Goal: Transaction & Acquisition: Purchase product/service

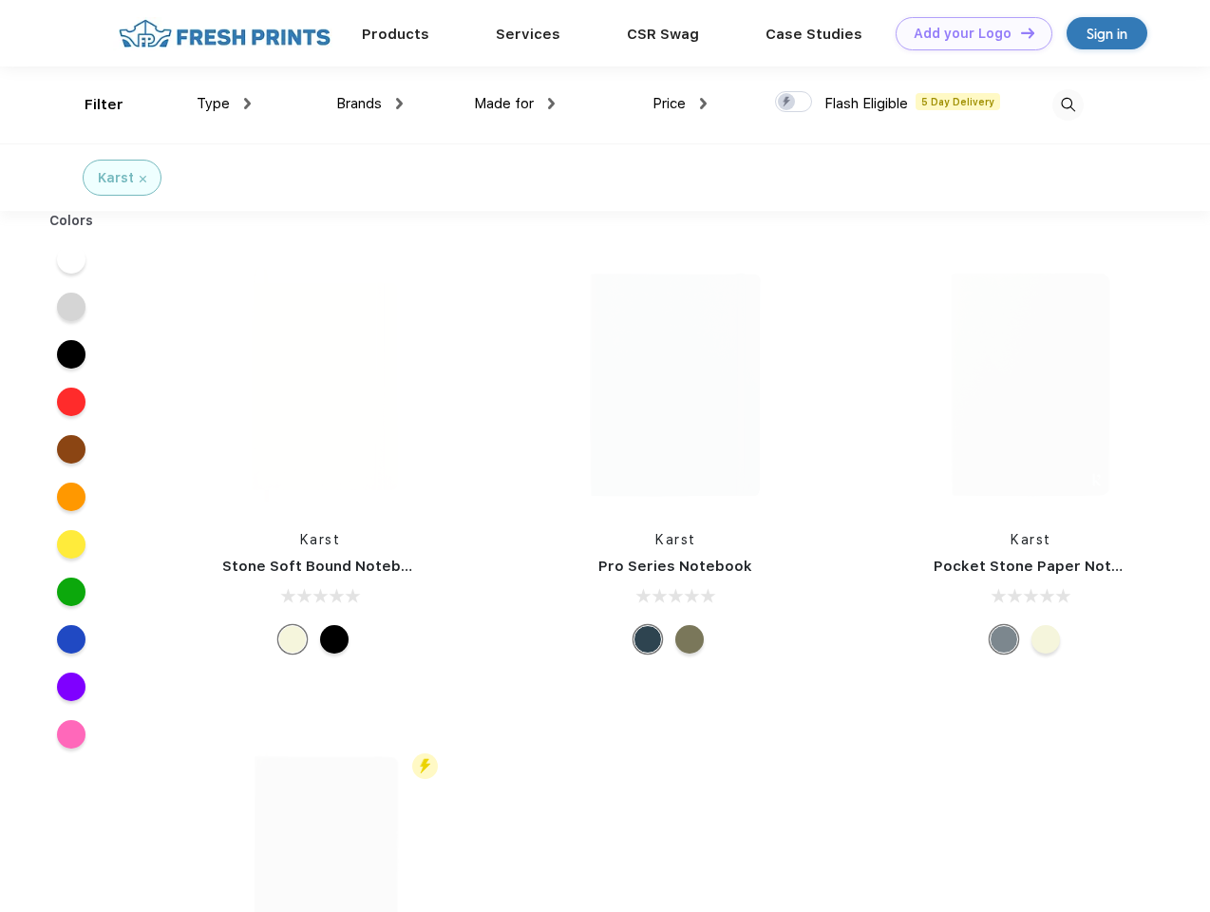
scroll to position [1, 0]
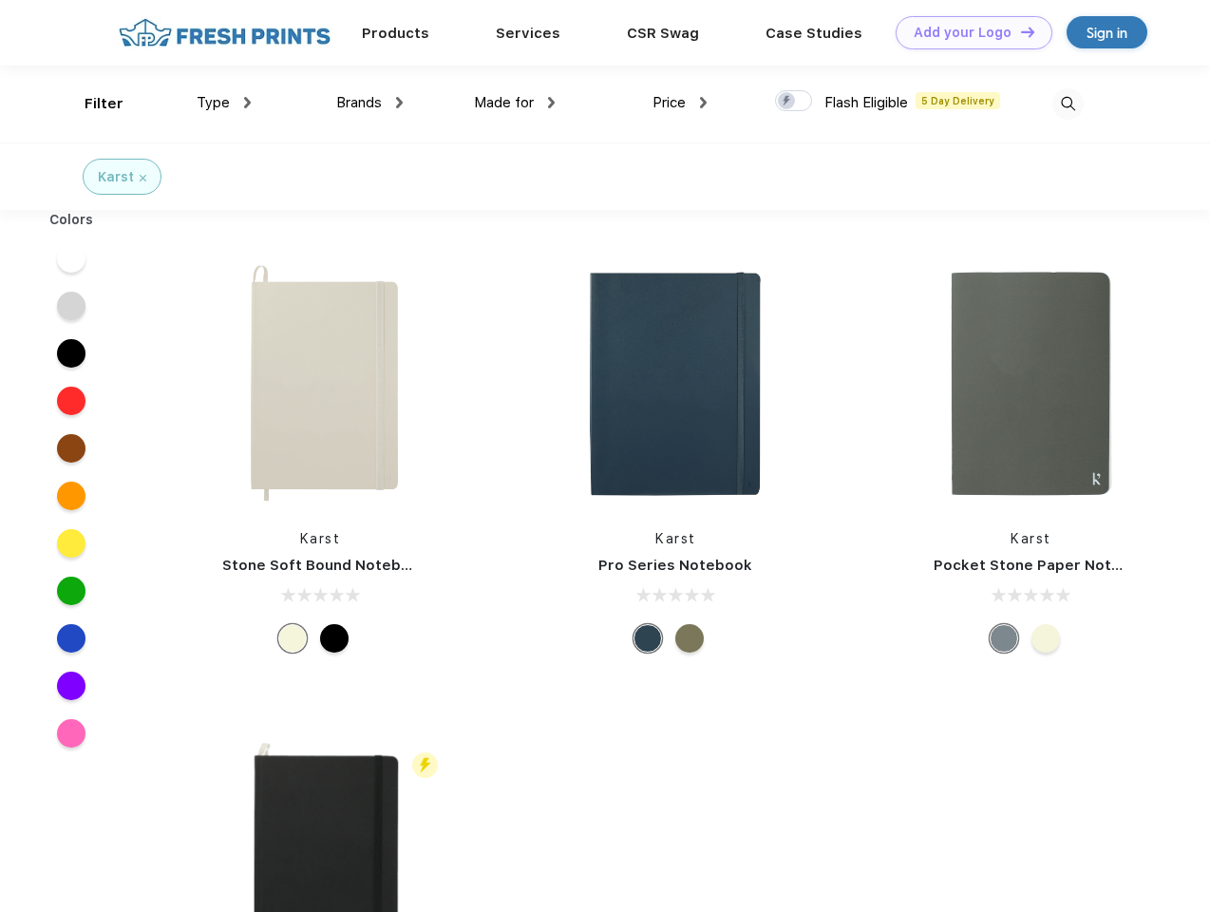
click at [967, 32] on link "Add your Logo Design Tool" at bounding box center [974, 32] width 157 height 33
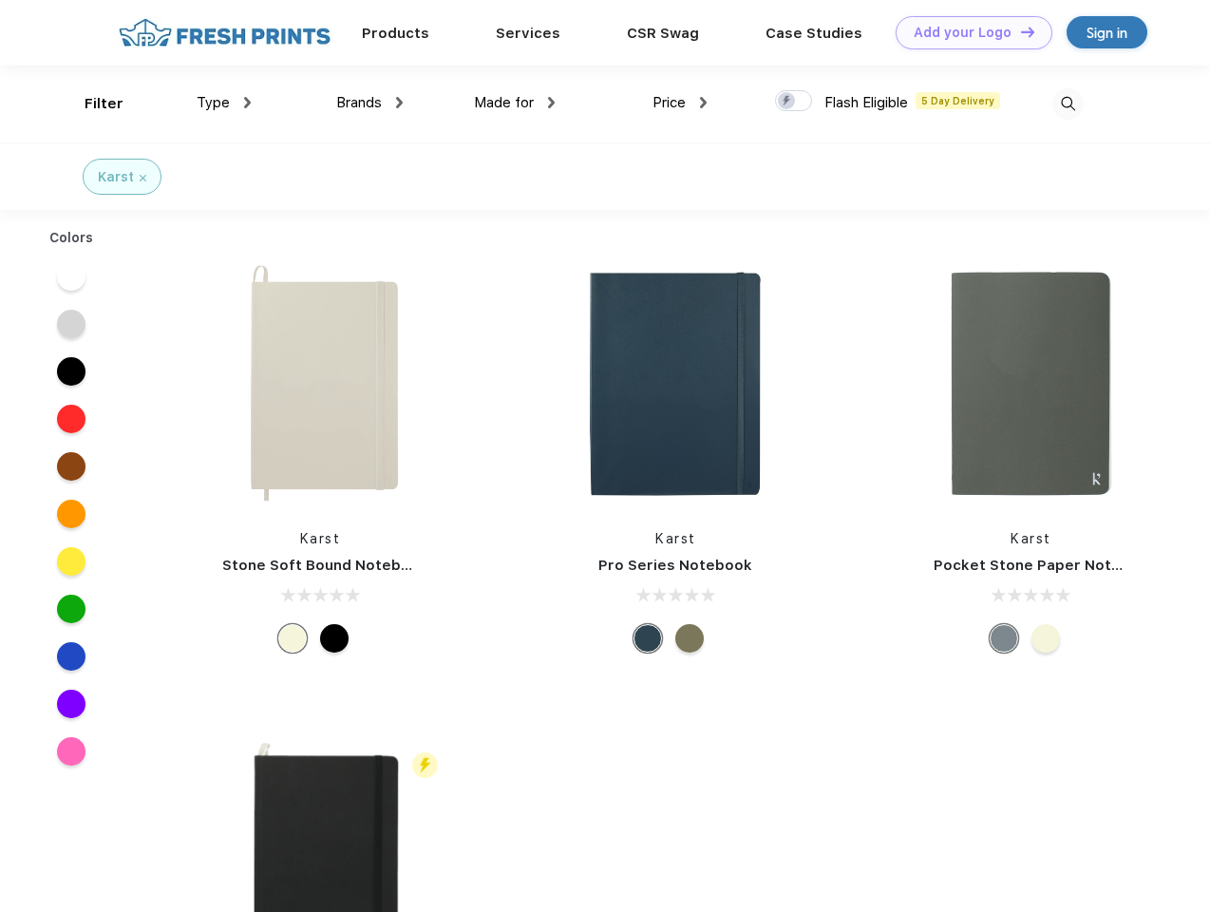
click at [0, 0] on div "Design Tool" at bounding box center [0, 0] width 0 height 0
click at [1019, 31] on link "Add your Logo Design Tool" at bounding box center [974, 32] width 157 height 33
click at [91, 104] on div "Filter" at bounding box center [104, 104] width 39 height 22
click at [224, 103] on span "Type" at bounding box center [213, 102] width 33 height 17
click at [370, 103] on span "Brands" at bounding box center [359, 102] width 46 height 17
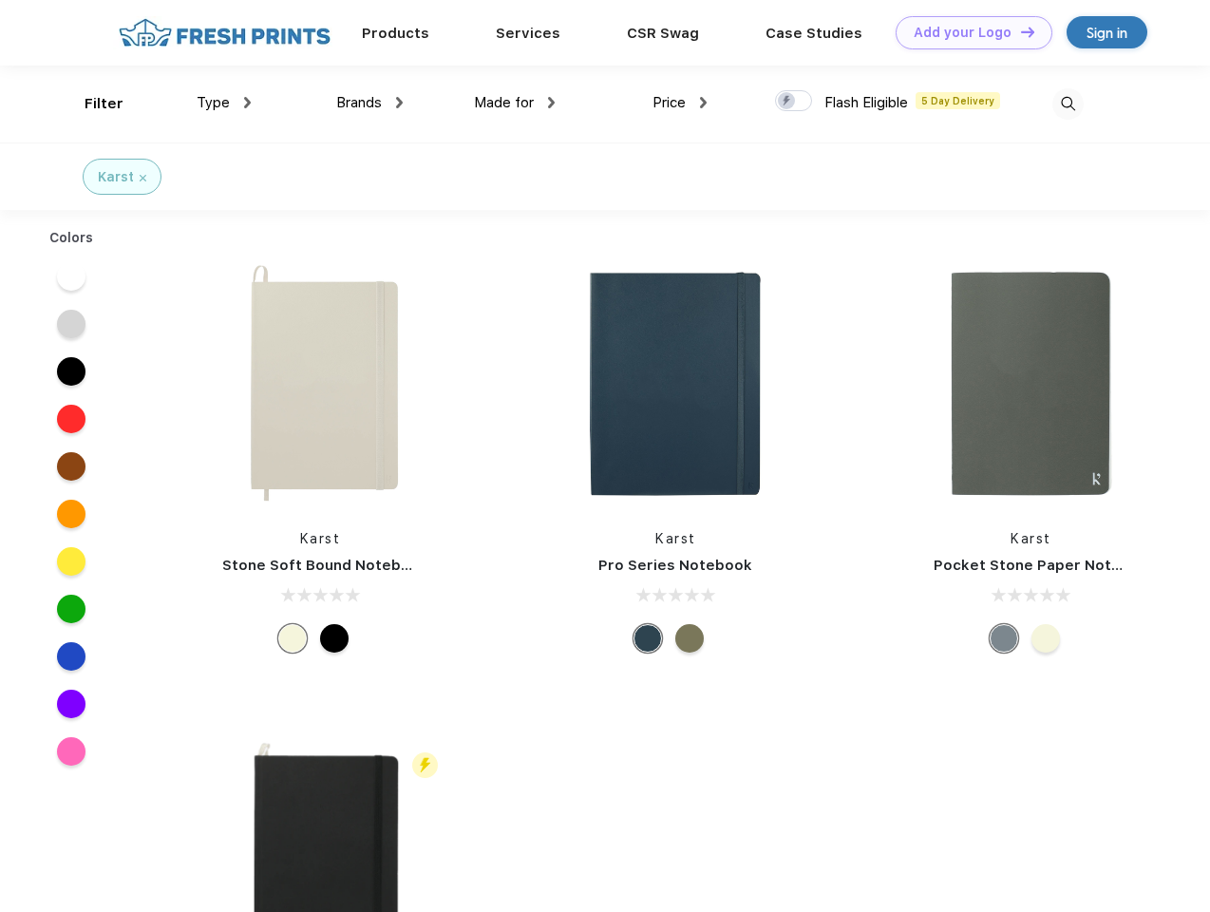
click at [515, 103] on span "Made for" at bounding box center [504, 102] width 60 height 17
click at [680, 103] on span "Price" at bounding box center [669, 102] width 33 height 17
click at [794, 102] on div at bounding box center [793, 100] width 37 height 21
click at [787, 102] on input "checkbox" at bounding box center [781, 95] width 12 height 12
click at [1068, 104] on img at bounding box center [1068, 103] width 31 height 31
